Goal: Information Seeking & Learning: Learn about a topic

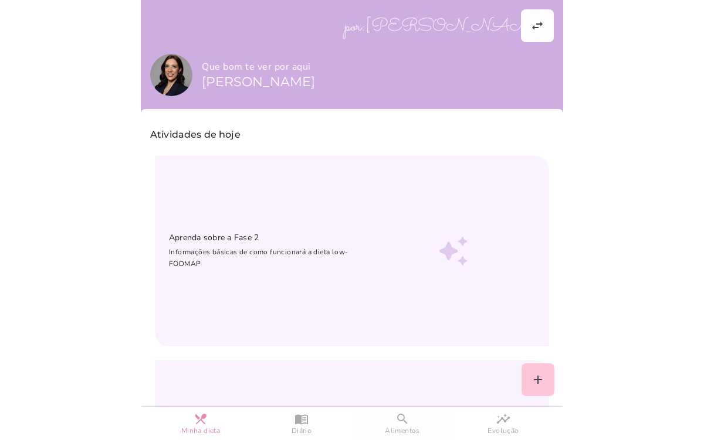
click at [405, 426] on span "Alimentos" at bounding box center [402, 431] width 35 height 10
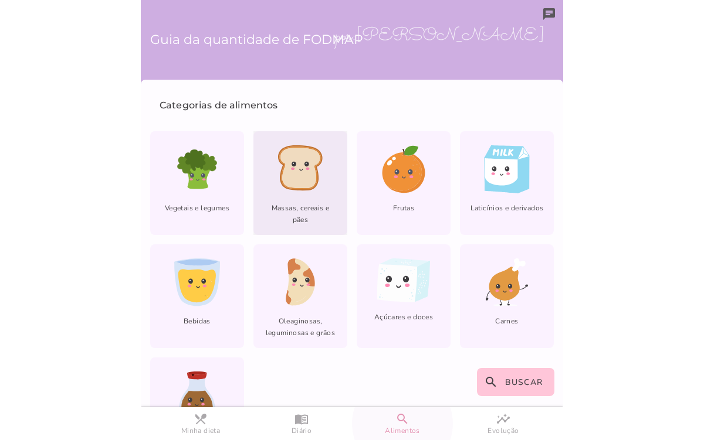
scroll to position [63, 0]
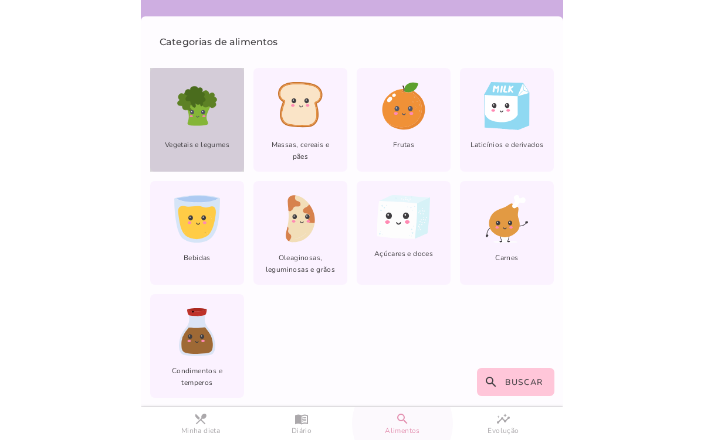
click at [198, 107] on icon at bounding box center [197, 114] width 26 height 24
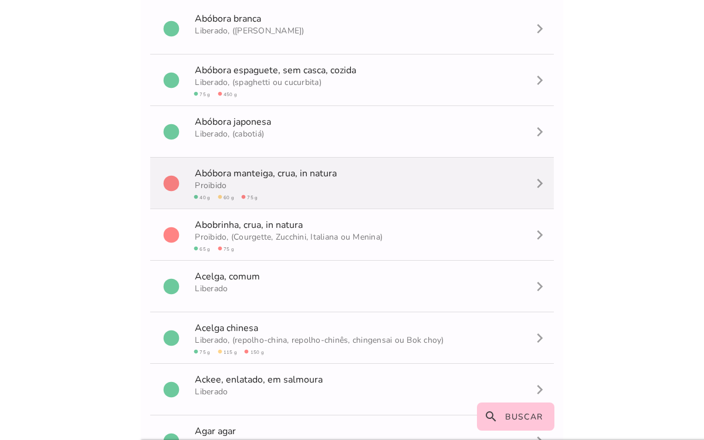
scroll to position [83, 0]
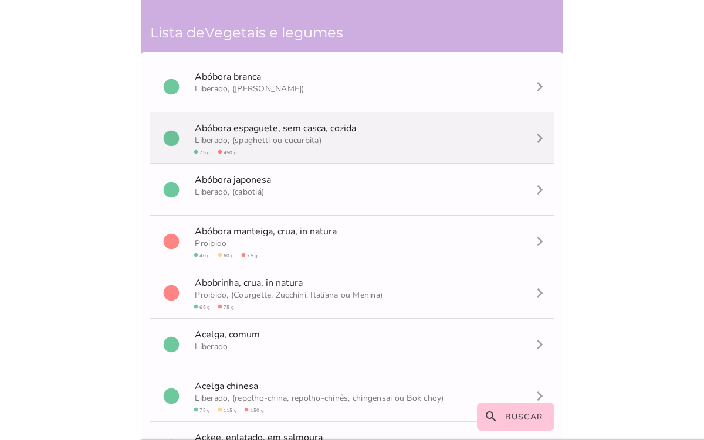
click at [286, 150] on span "Liberado, (spaghetti ou cucurbita) circle 75 g circle 450 g" at bounding box center [275, 144] width 166 height 26
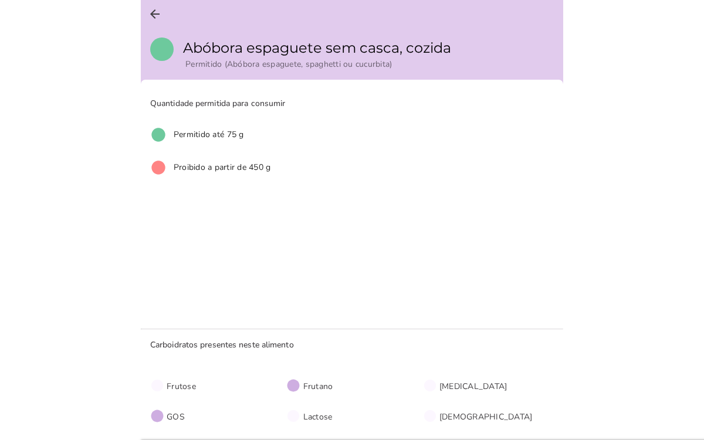
scroll to position [1, 0]
click at [165, 11] on button "arrow_back" at bounding box center [155, 13] width 28 height 28
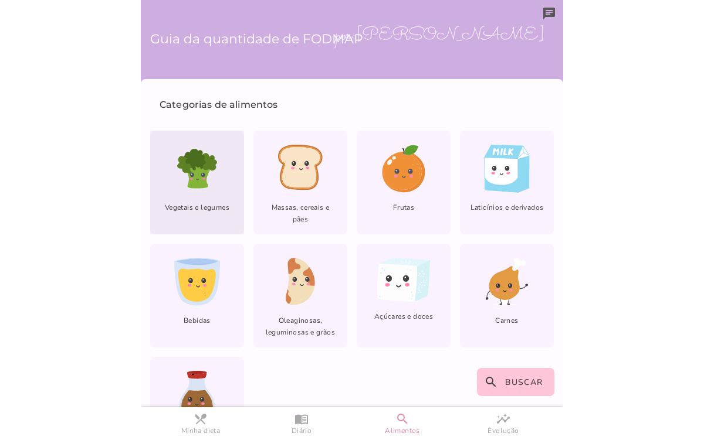
click at [179, 191] on icon at bounding box center [197, 169] width 48 height 48
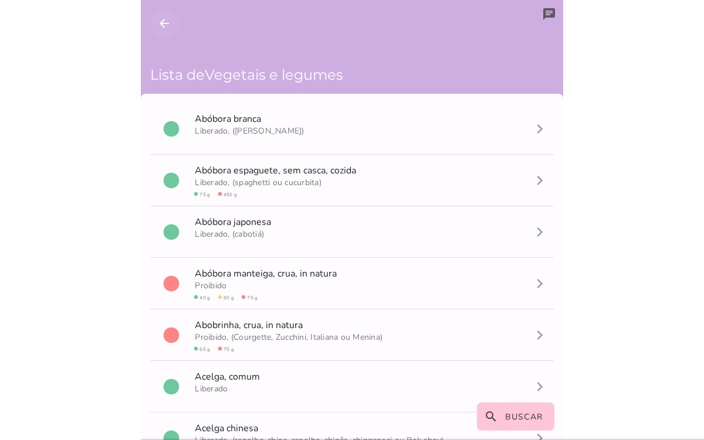
click at [168, 22] on icon "arrow_back" at bounding box center [164, 23] width 14 height 14
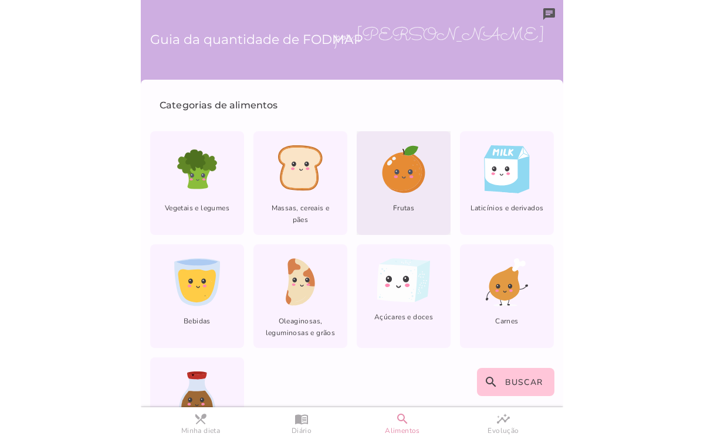
click at [376, 196] on div "Frutas" at bounding box center [403, 183] width 94 height 104
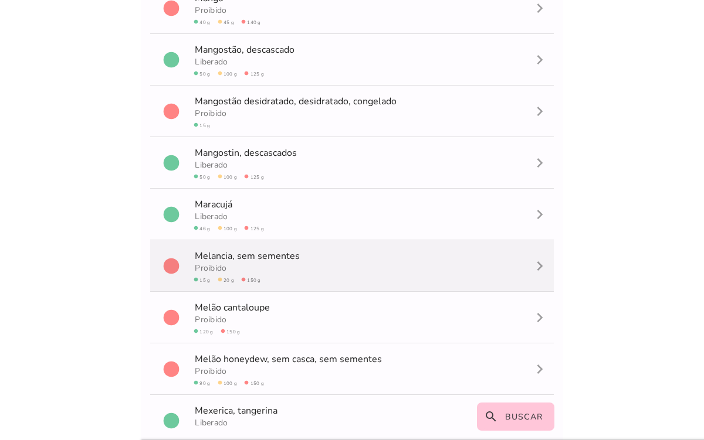
scroll to position [2817, 0]
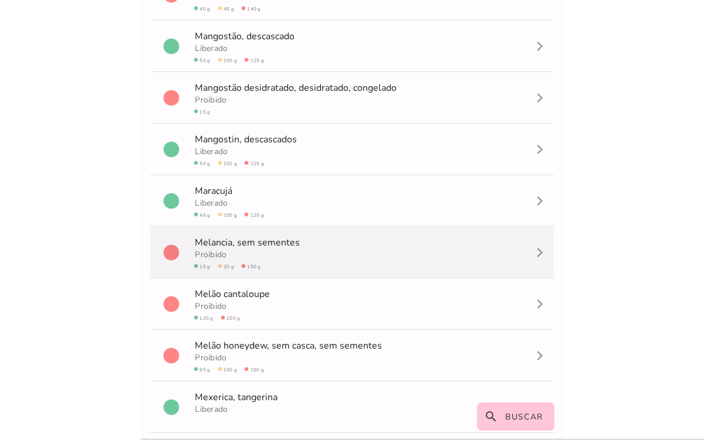
click at [295, 266] on span "Proibido circle 15 g circle 20 g circle 150 g" at bounding box center [247, 259] width 110 height 26
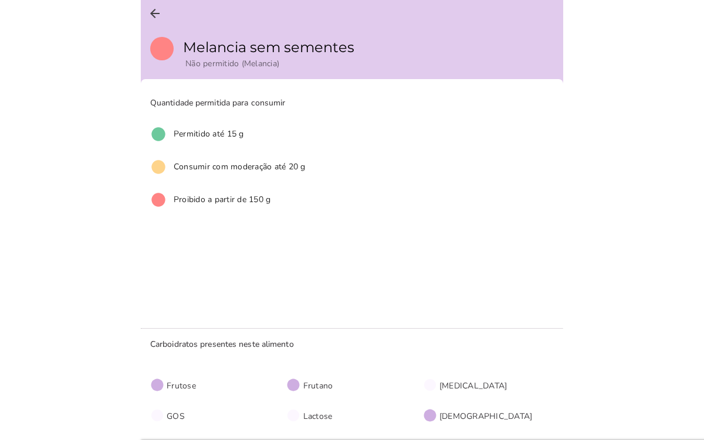
scroll to position [1, 0]
click at [154, 15] on icon "arrow_back" at bounding box center [155, 13] width 14 height 14
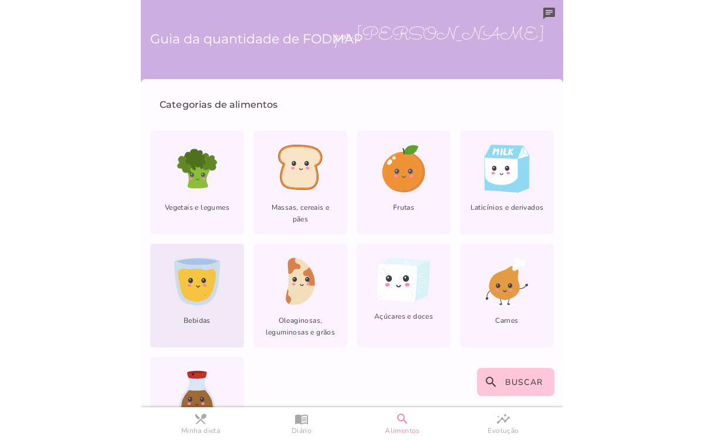
scroll to position [63, 0]
